Goal: Task Accomplishment & Management: Manage account settings

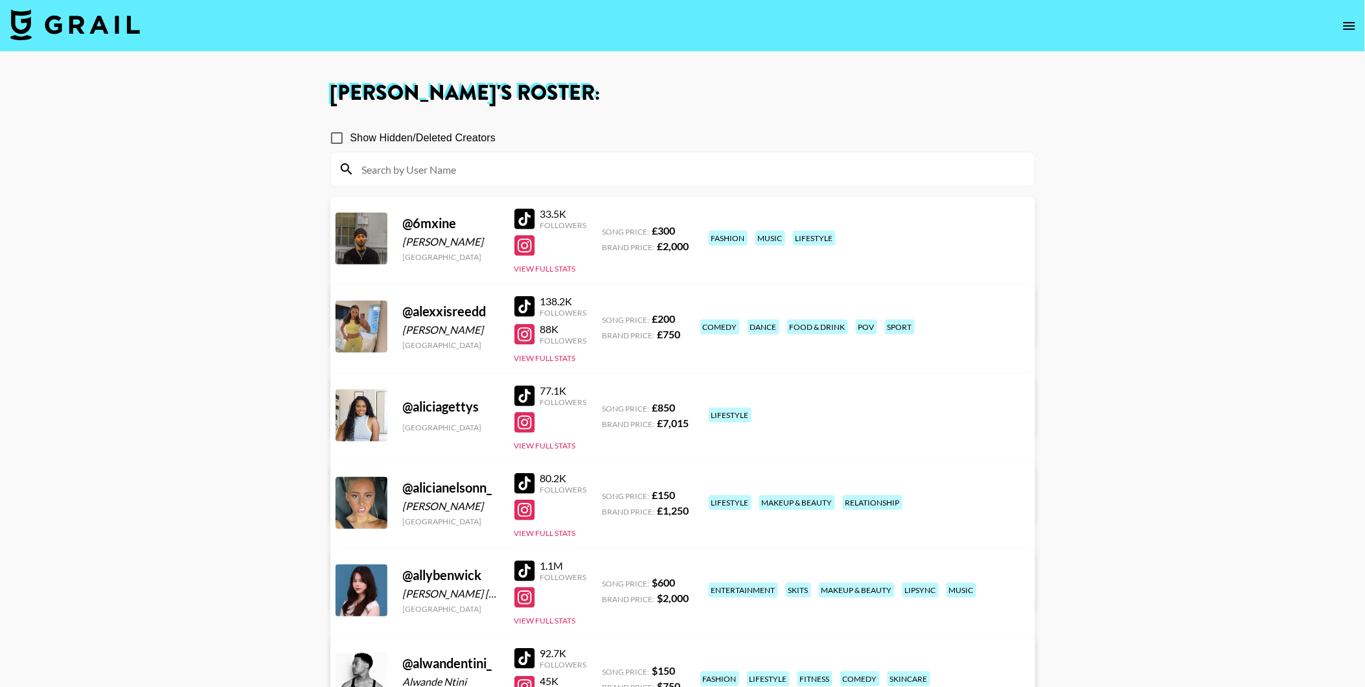
click at [105, 33] on img at bounding box center [75, 24] width 130 height 31
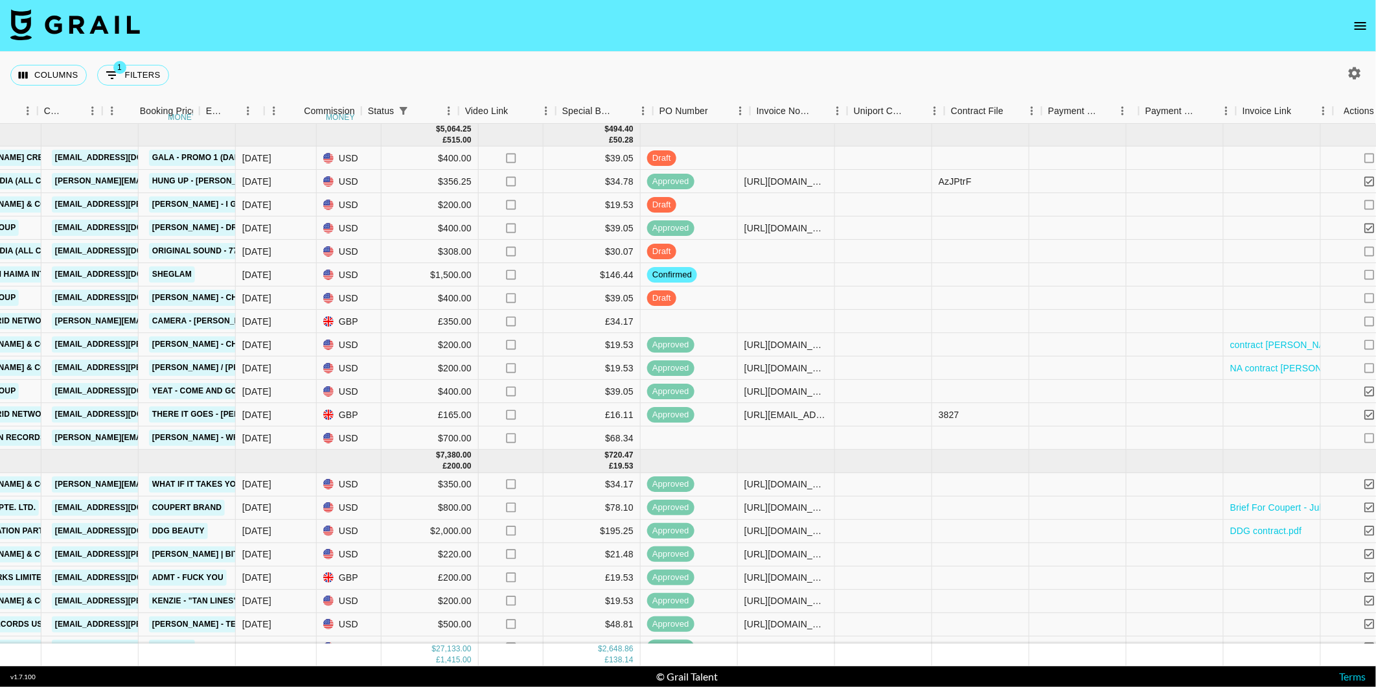
scroll to position [0, 785]
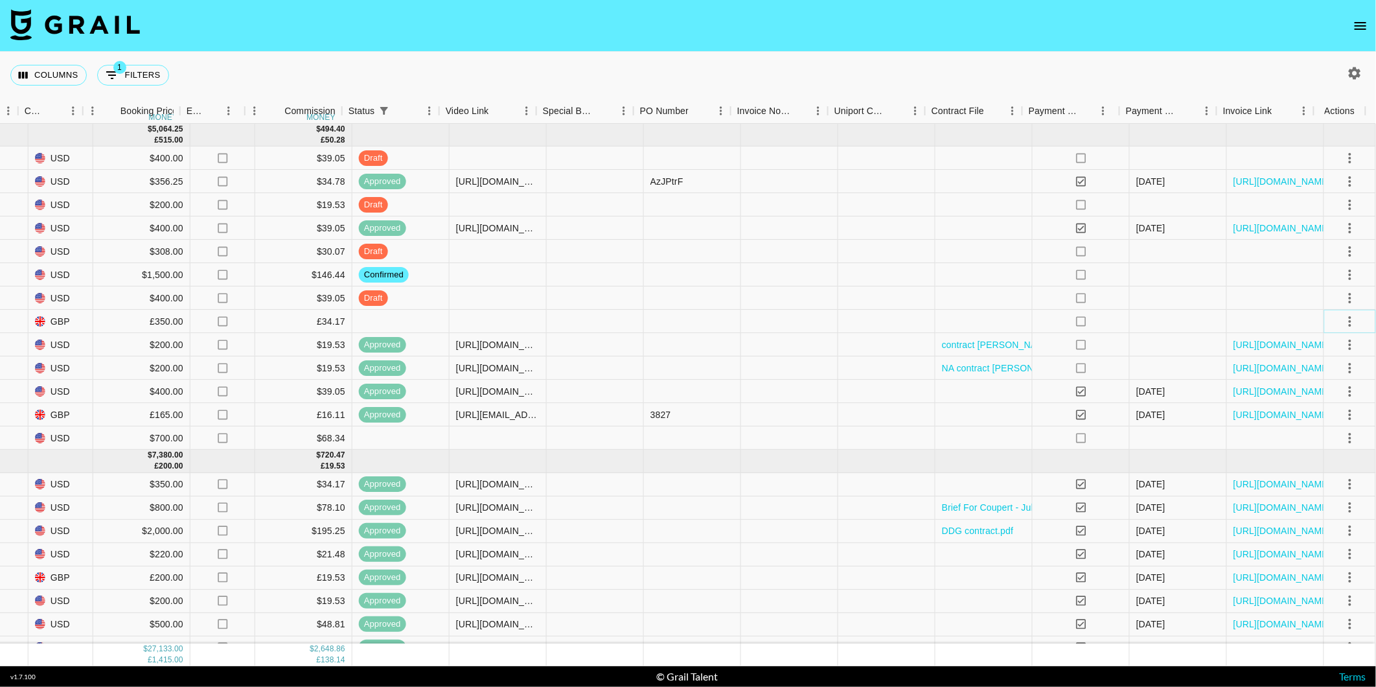
drag, startPoint x: 1343, startPoint y: 313, endPoint x: 1336, endPoint y: 321, distance: 10.1
click at [1342, 313] on button "select merge strategy" at bounding box center [1350, 321] width 22 height 22
click at [1315, 346] on li "Confirm" at bounding box center [1335, 348] width 84 height 23
click at [1319, 392] on li "Draft Created" at bounding box center [1335, 395] width 84 height 23
click at [870, 81] on div "Columns 1 Filters + Booking" at bounding box center [688, 75] width 1376 height 47
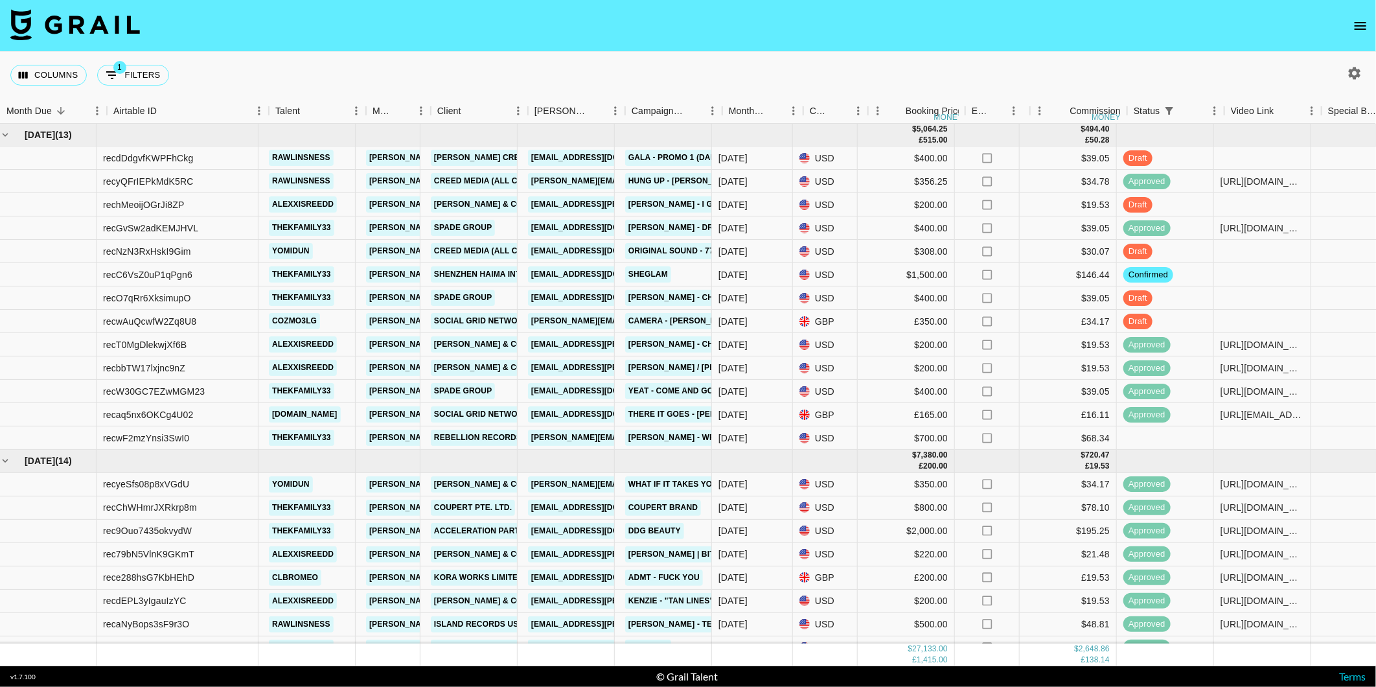
scroll to position [0, 0]
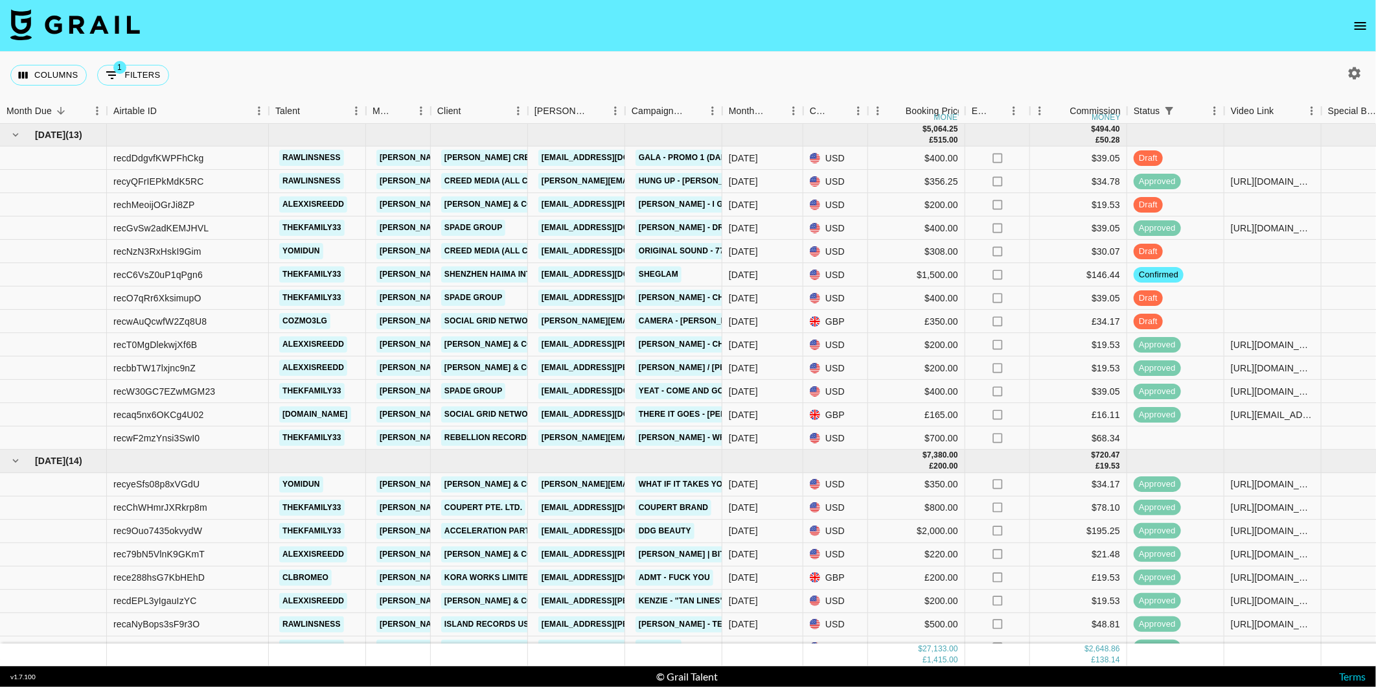
click at [1365, 34] on button "open drawer" at bounding box center [1361, 26] width 26 height 26
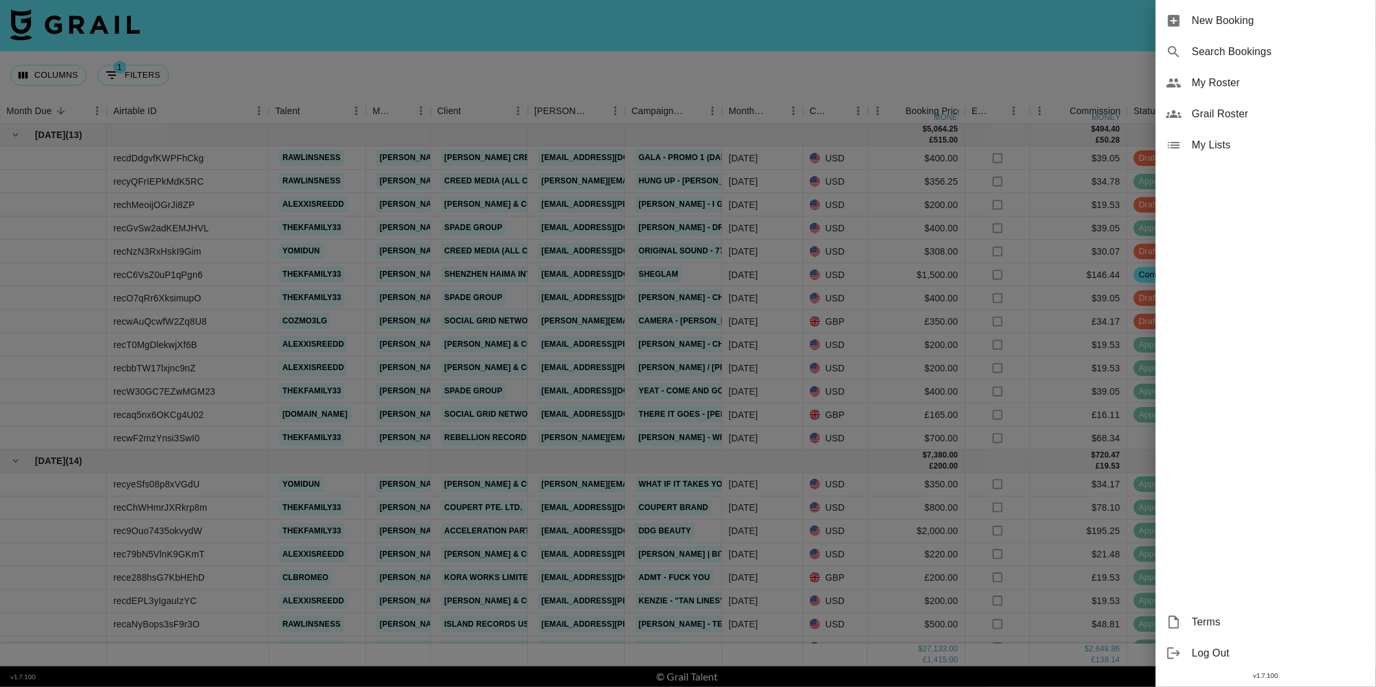
click at [1201, 649] on span "Log Out" at bounding box center [1279, 653] width 174 height 16
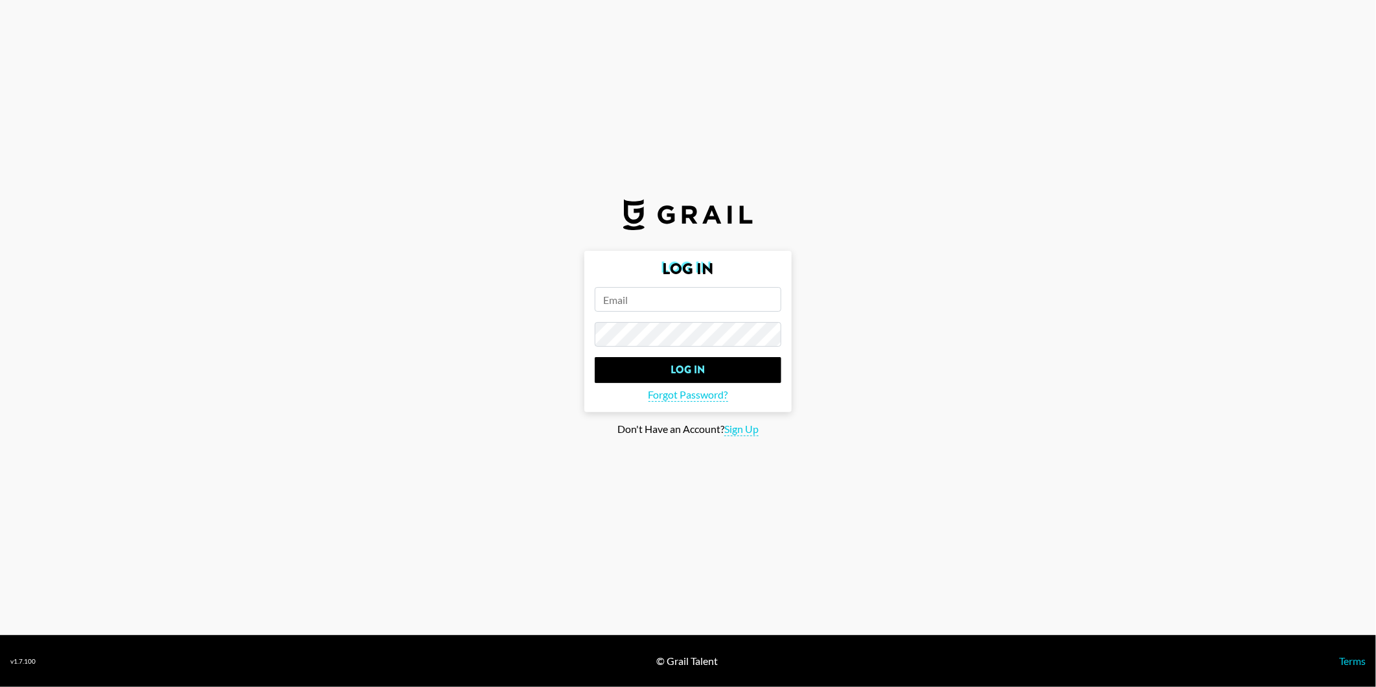
click at [629, 308] on input "email" at bounding box center [688, 299] width 187 height 25
type input "[PERSON_NAME][EMAIL_ADDRESS][DOMAIN_NAME]"
click at [595, 357] on input "Log In" at bounding box center [688, 370] width 187 height 26
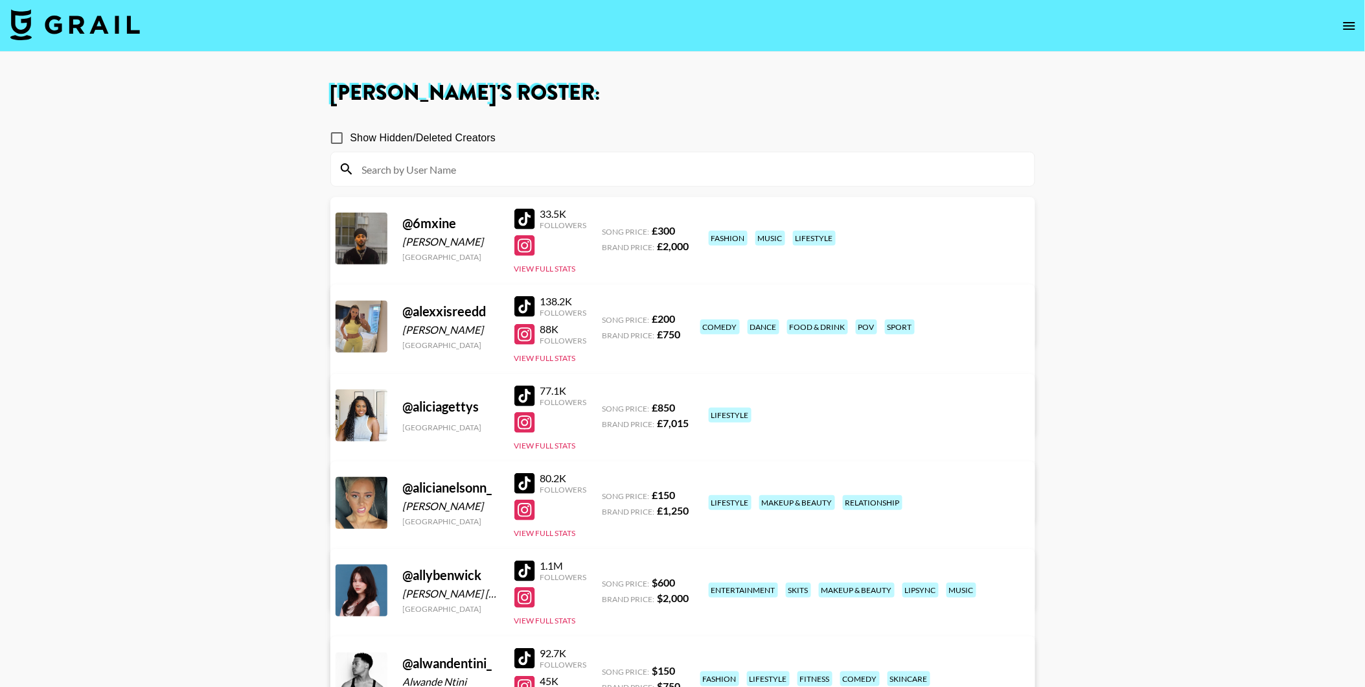
click at [86, 21] on img at bounding box center [75, 24] width 130 height 31
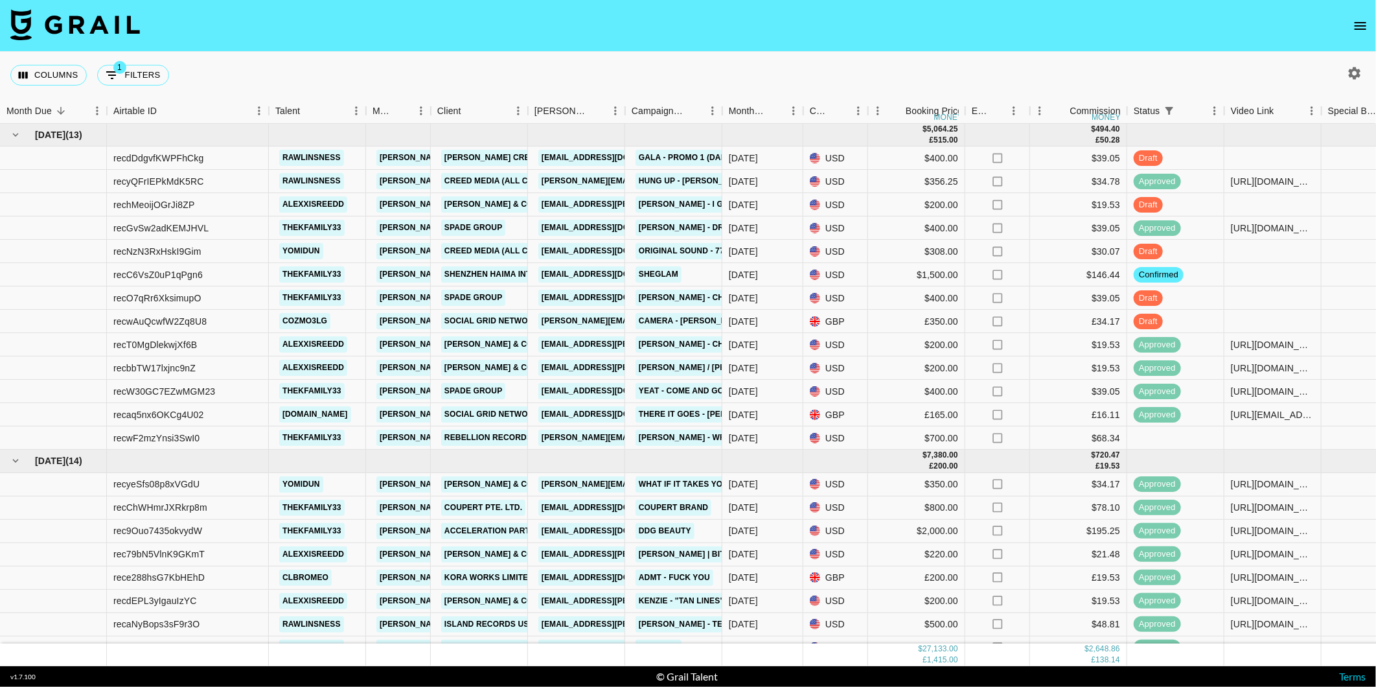
click at [1368, 24] on icon "open drawer" at bounding box center [1361, 26] width 16 height 16
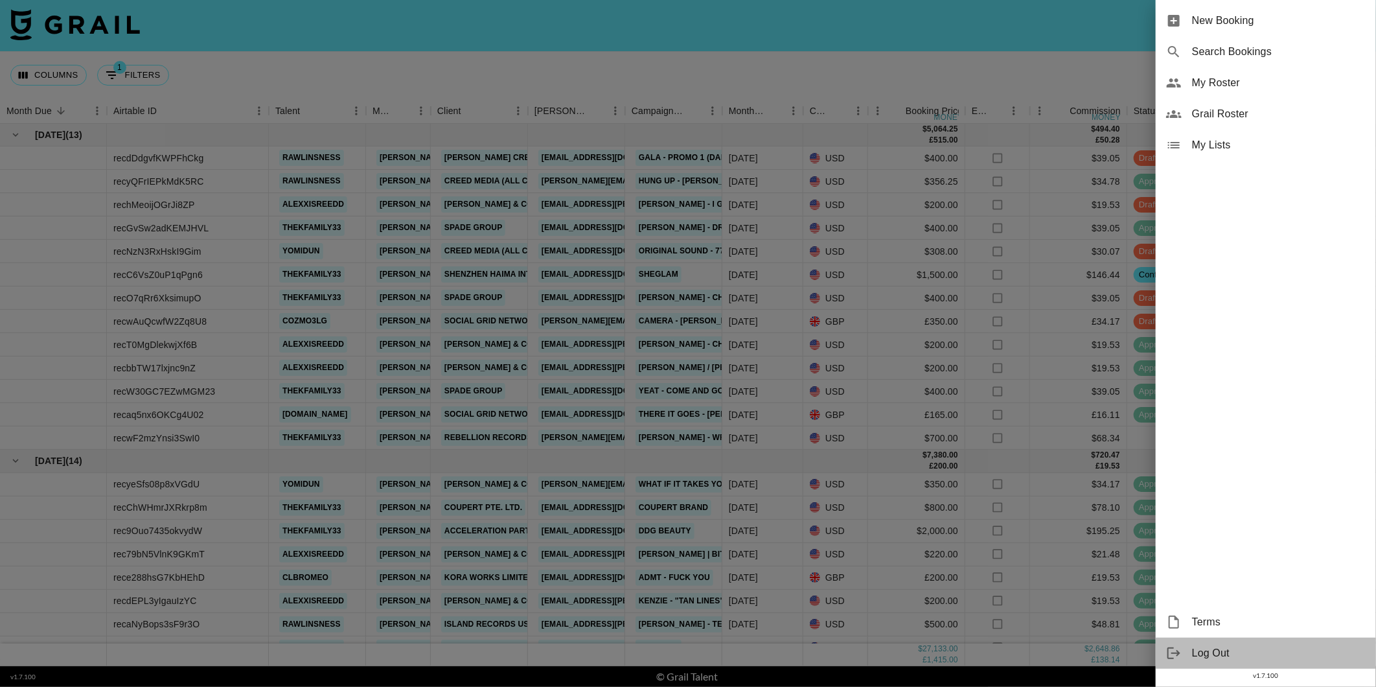
click at [1210, 645] on span "Log Out" at bounding box center [1279, 653] width 174 height 16
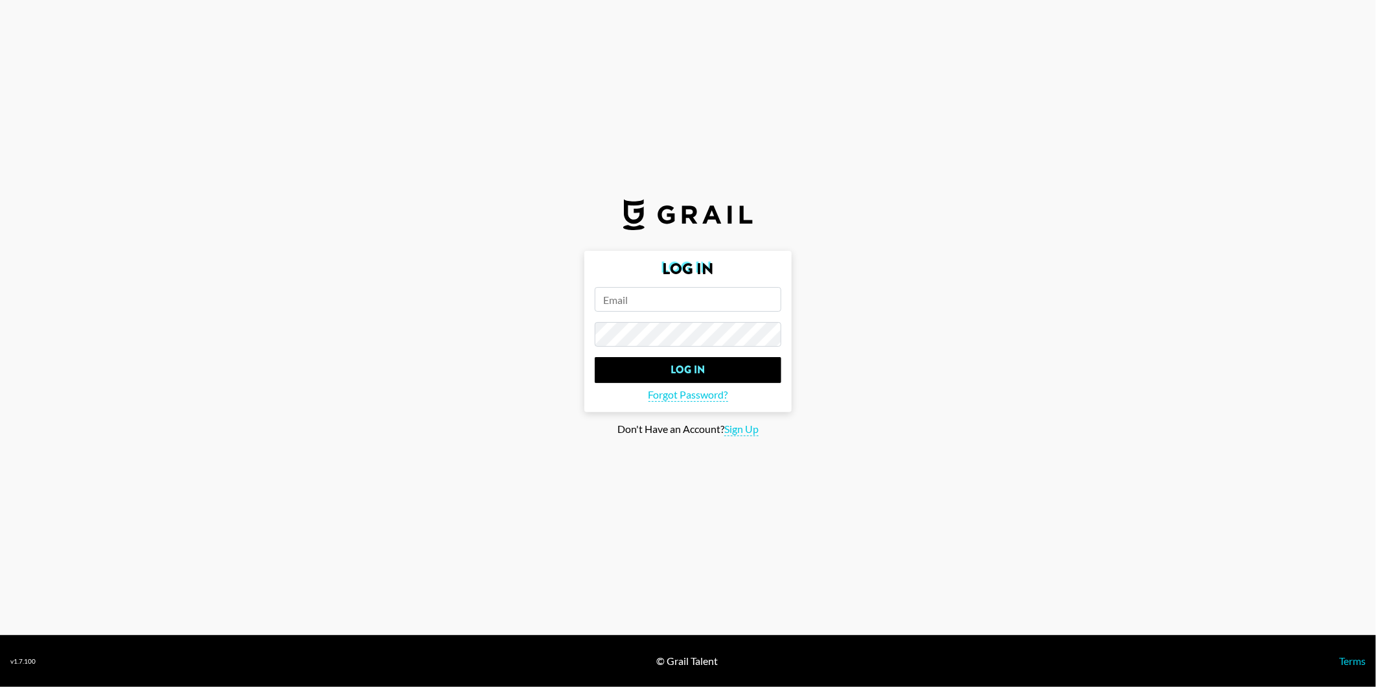
click at [632, 302] on input "email" at bounding box center [688, 299] width 187 height 25
type input "[PERSON_NAME][EMAIL_ADDRESS][DOMAIN_NAME]"
click at [595, 357] on input "Log In" at bounding box center [688, 370] width 187 height 26
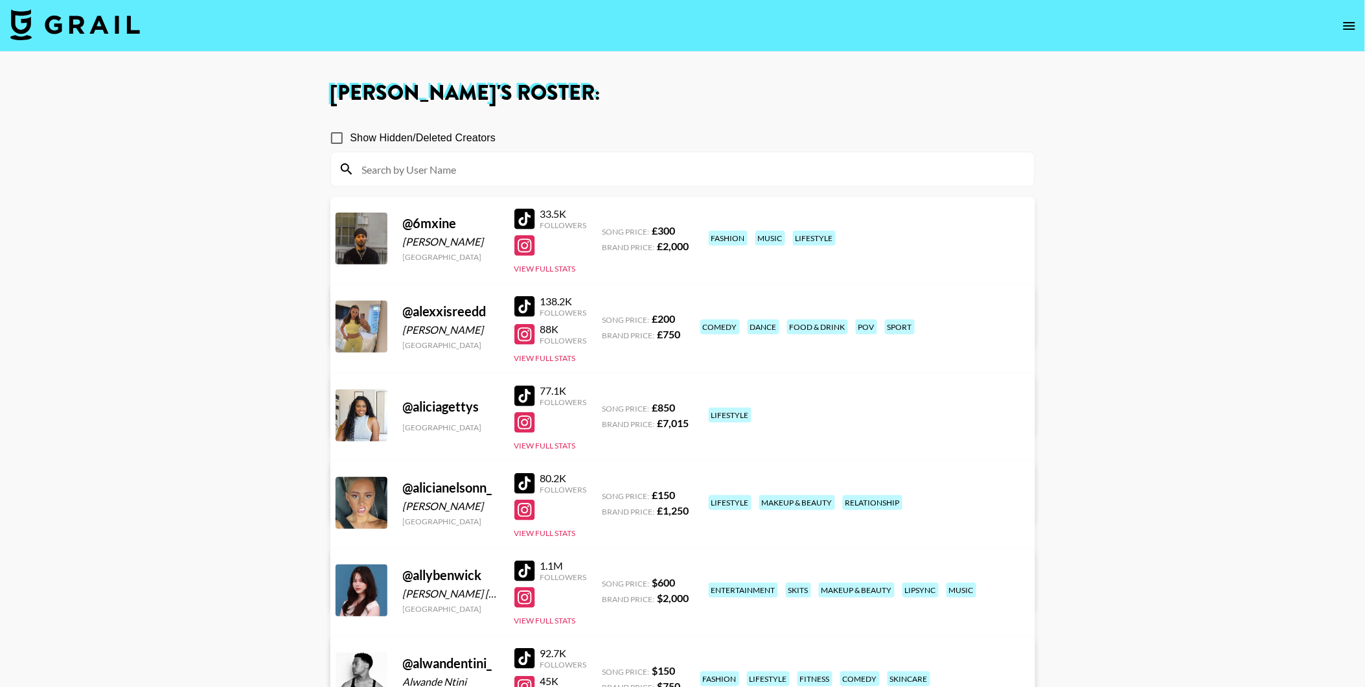
click at [65, 10] on img at bounding box center [75, 24] width 130 height 31
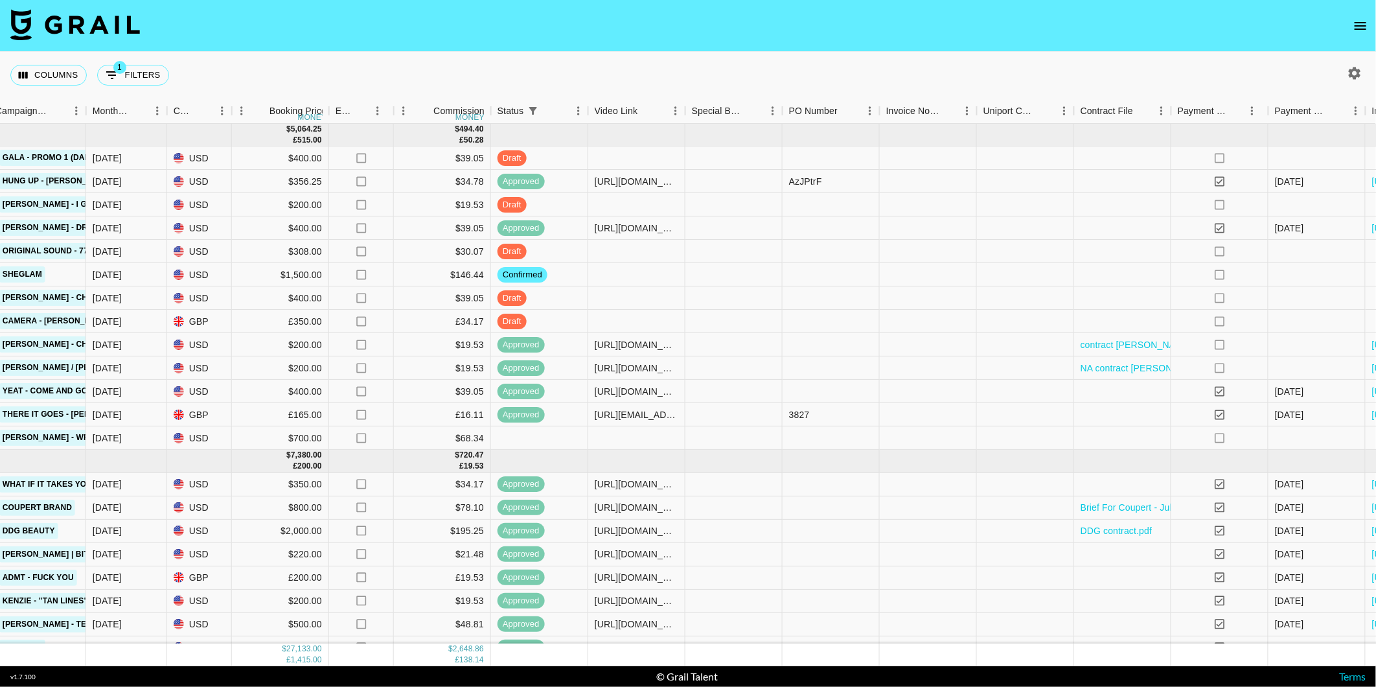
scroll to position [0, 785]
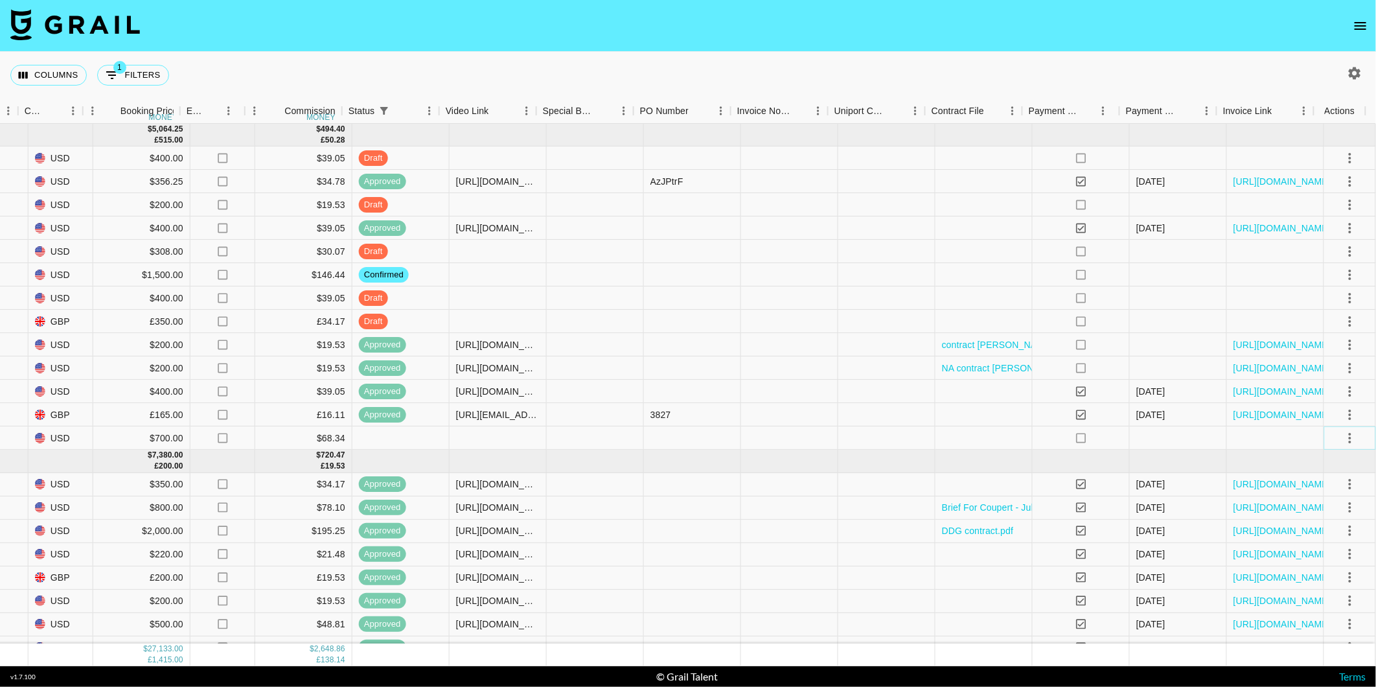
click at [1343, 439] on icon "select merge strategy" at bounding box center [1351, 438] width 16 height 16
click at [1322, 462] on li "Confirm" at bounding box center [1335, 465] width 84 height 23
click at [1059, 67] on div "Columns 1 Filters + Booking" at bounding box center [688, 75] width 1376 height 47
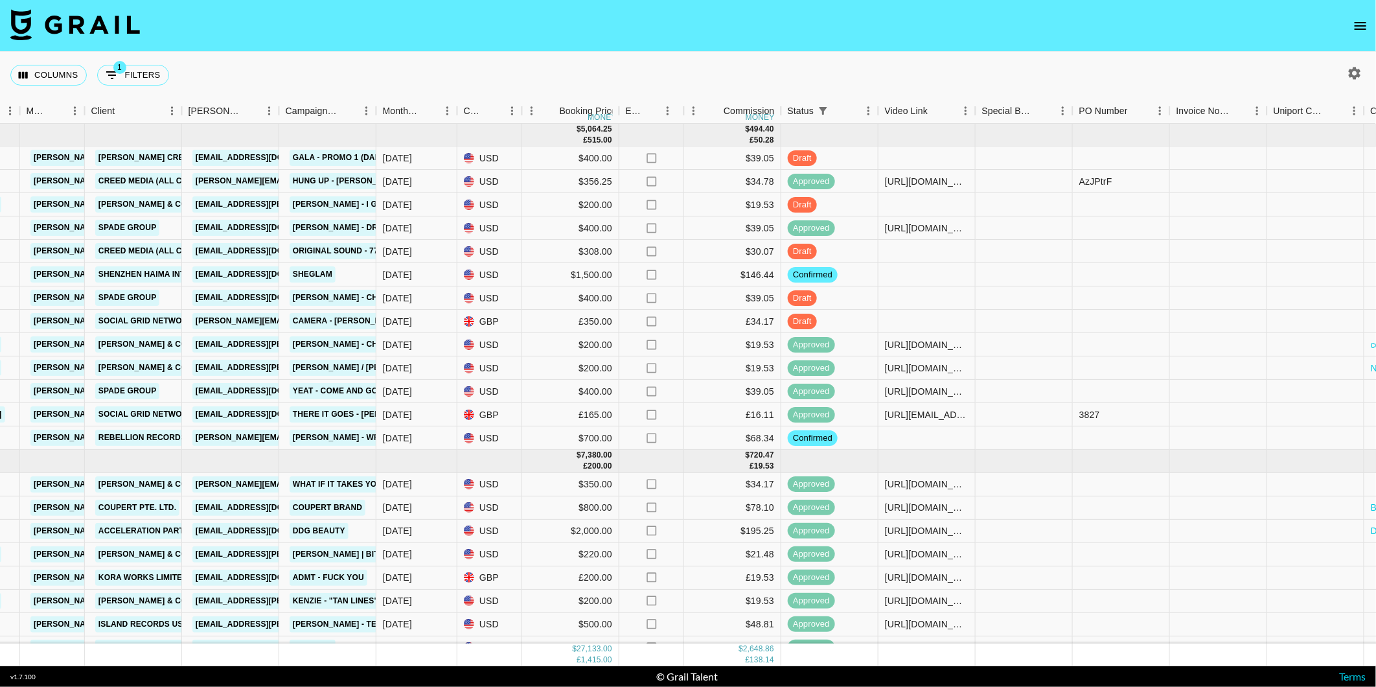
scroll to position [0, 334]
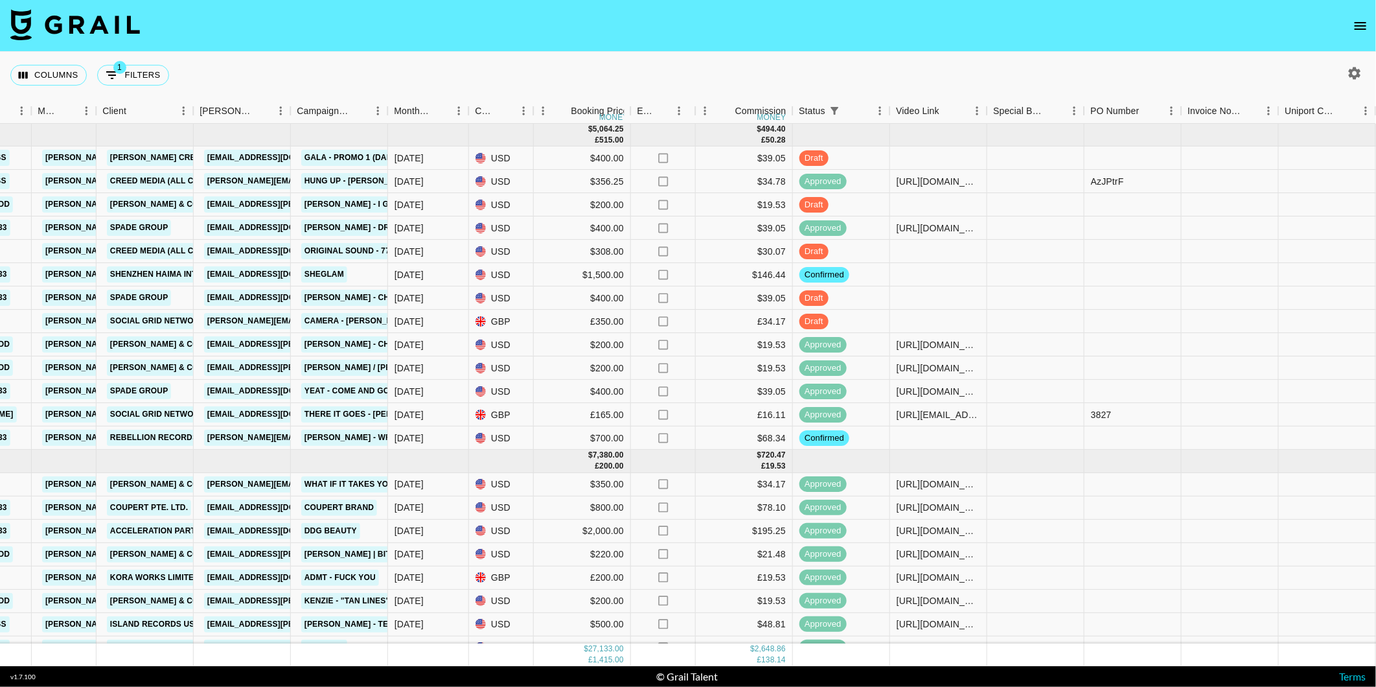
click at [1368, 30] on icon "open drawer" at bounding box center [1361, 26] width 16 height 16
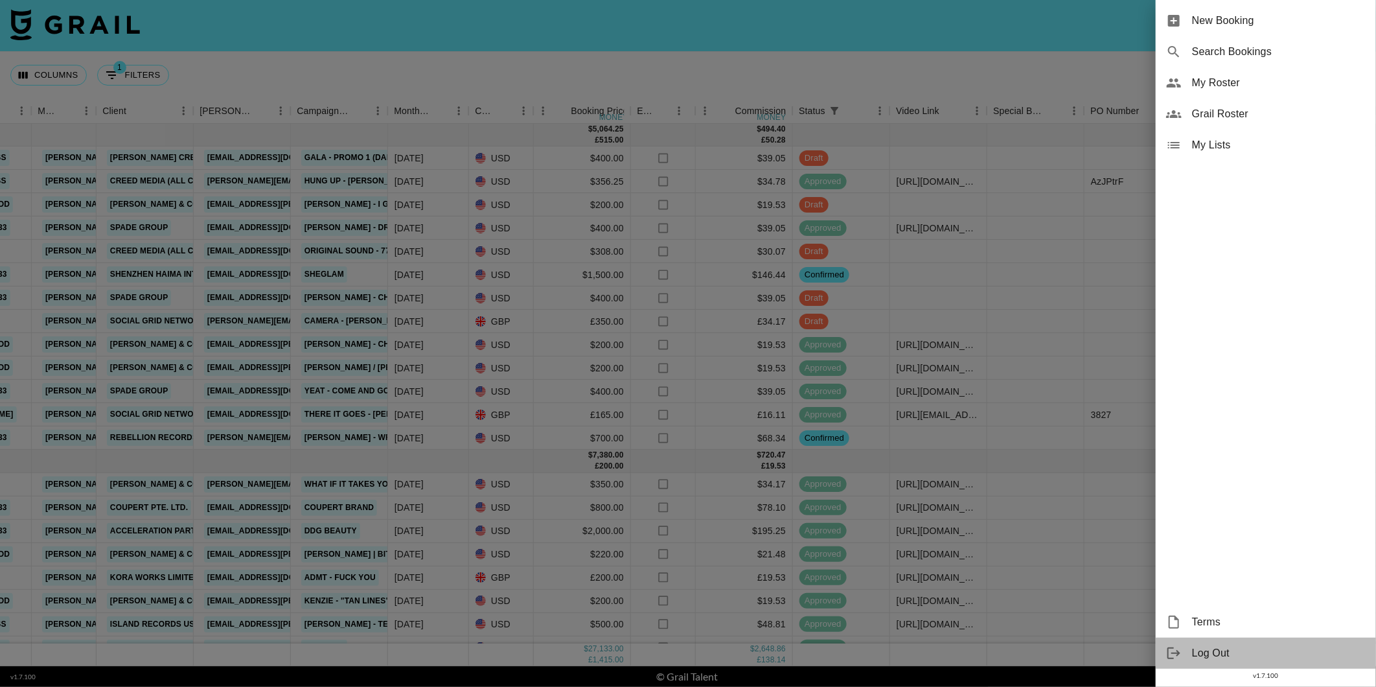
click at [1188, 648] on div "Log Out" at bounding box center [1266, 653] width 220 height 31
